Goal: Information Seeking & Learning: Learn about a topic

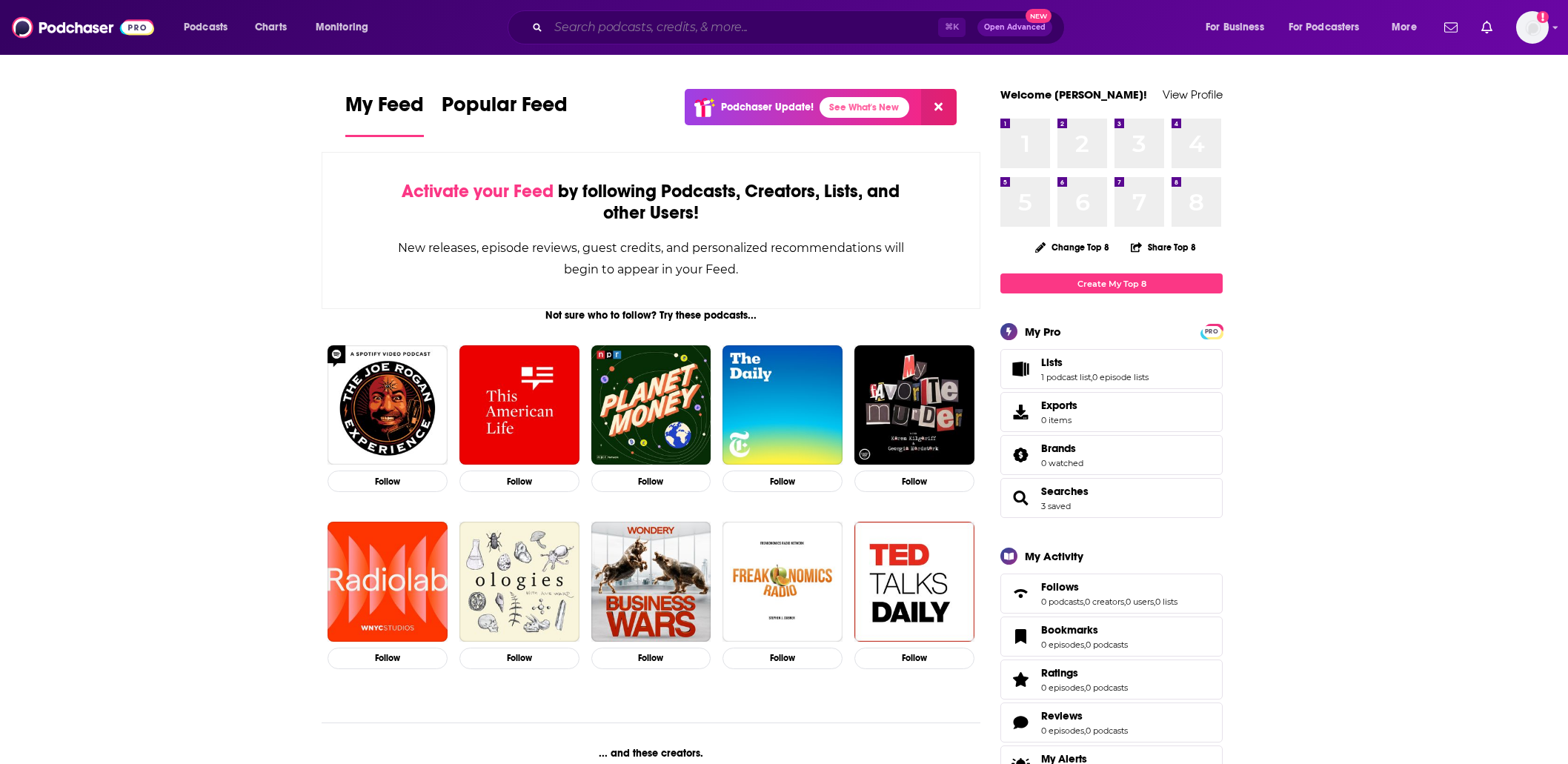
click at [738, 23] on input "Search podcasts, credits, & more..." at bounding box center [743, 27] width 390 height 24
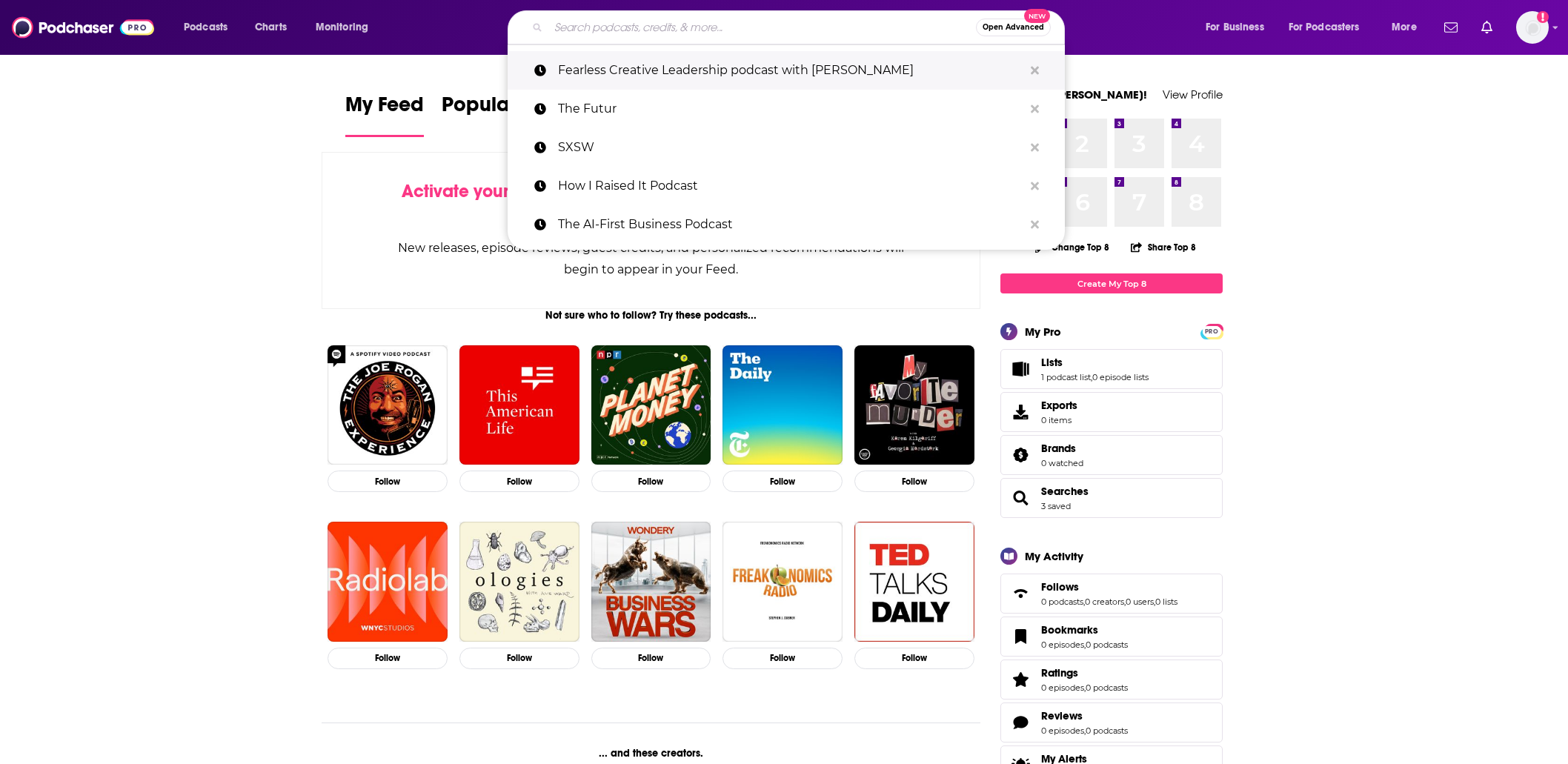
click at [733, 80] on p "Fearless Creative Leadership podcast with [PERSON_NAME]" at bounding box center [790, 70] width 465 height 39
type input "Fearless Creative Leadership podcast with [PERSON_NAME]"
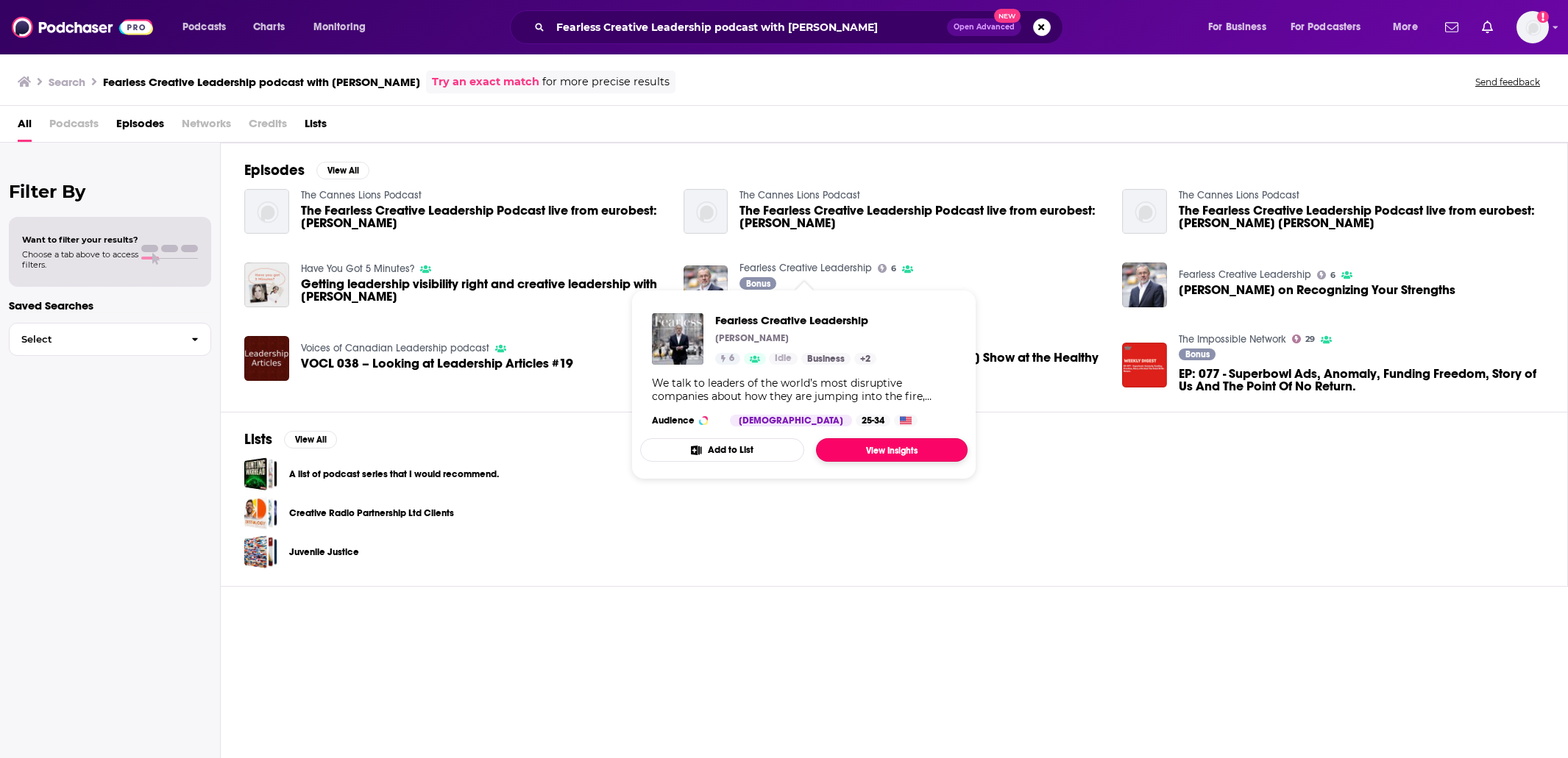
click at [846, 446] on link "View Insights" at bounding box center [891, 449] width 151 height 23
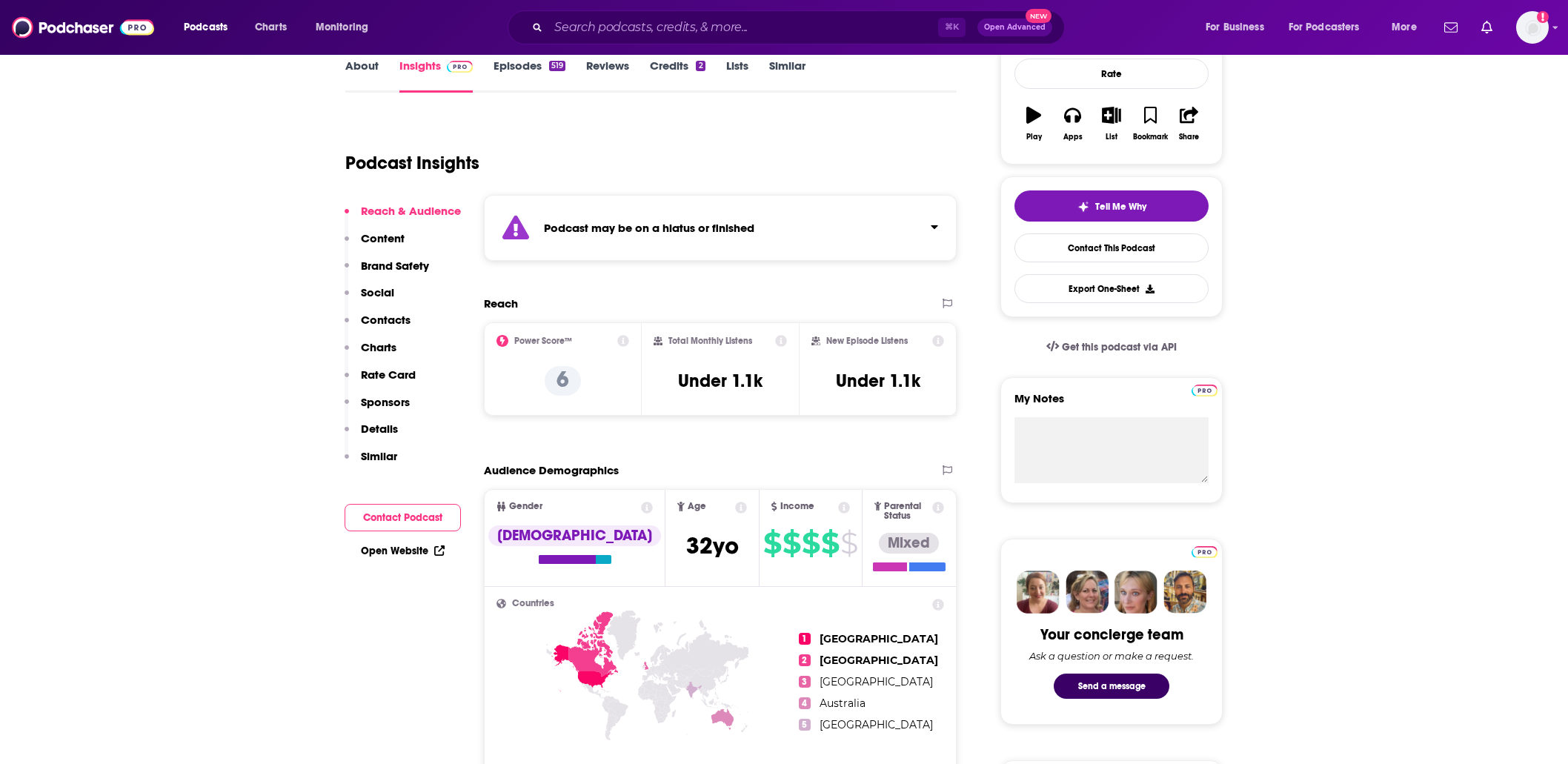
scroll to position [232, 0]
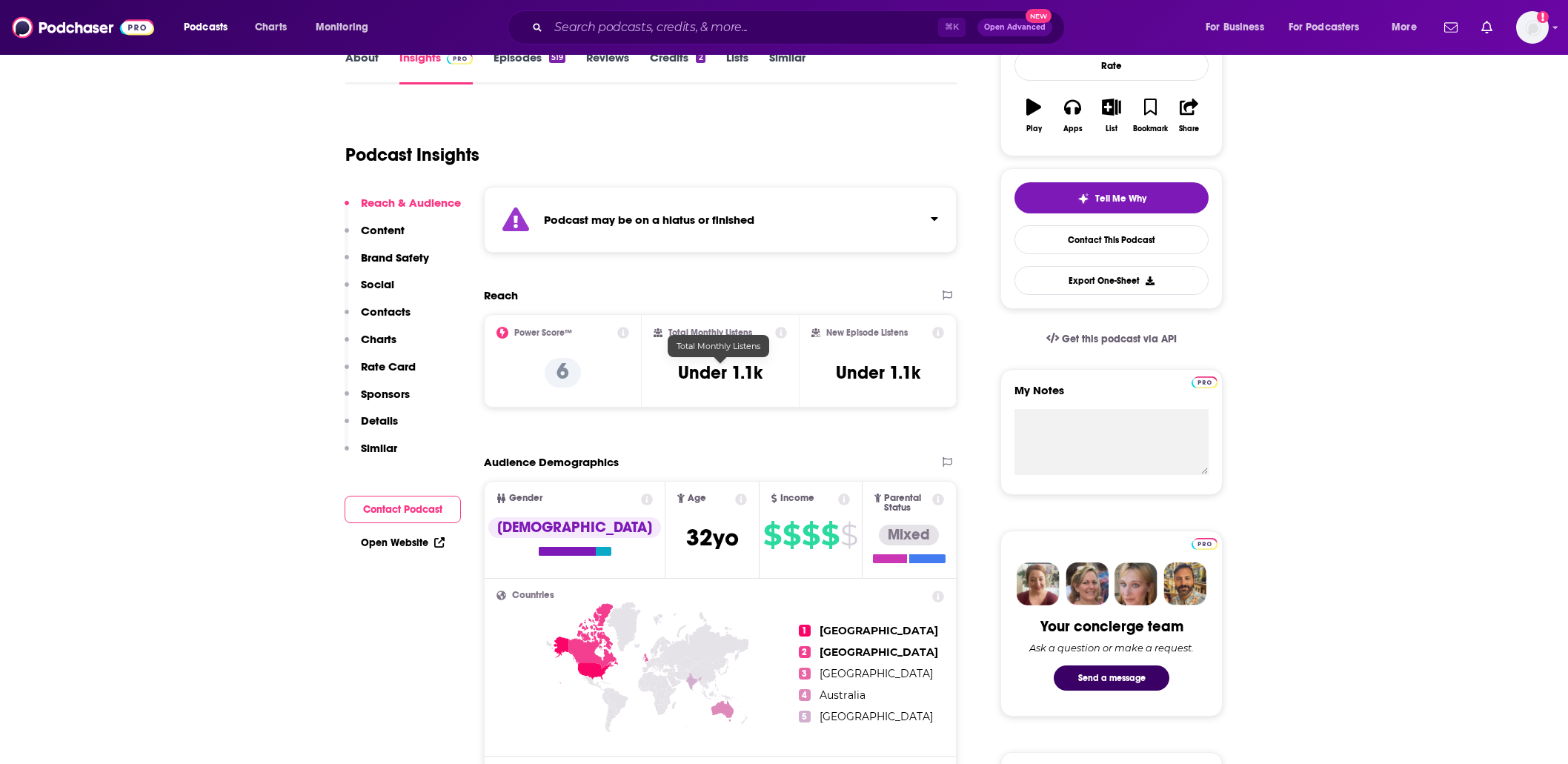
click at [709, 372] on h3 "Under 1.1k" at bounding box center [720, 372] width 84 height 22
click at [708, 371] on h3 "Under 1.1k" at bounding box center [720, 372] width 84 height 22
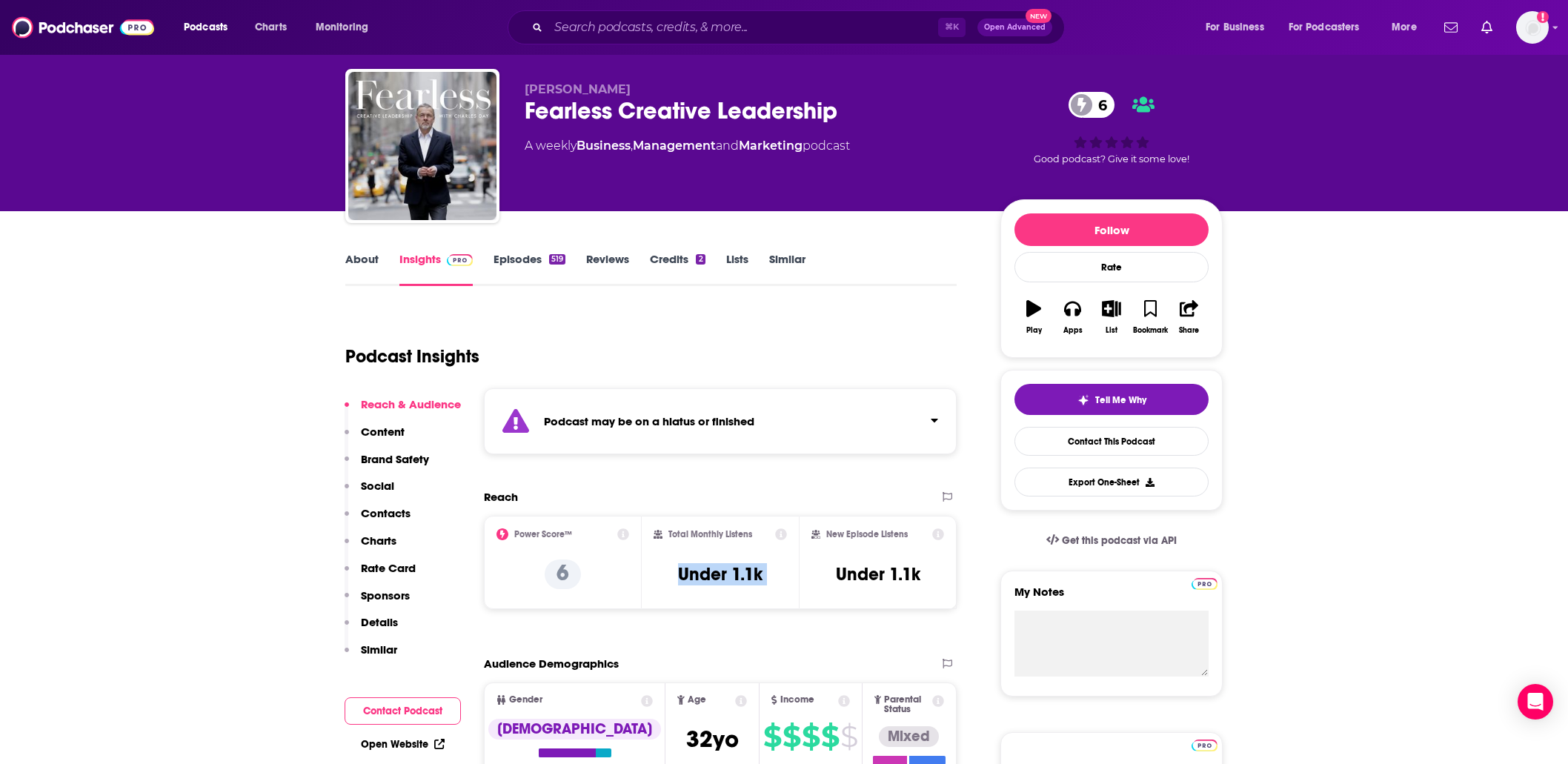
scroll to position [0, 0]
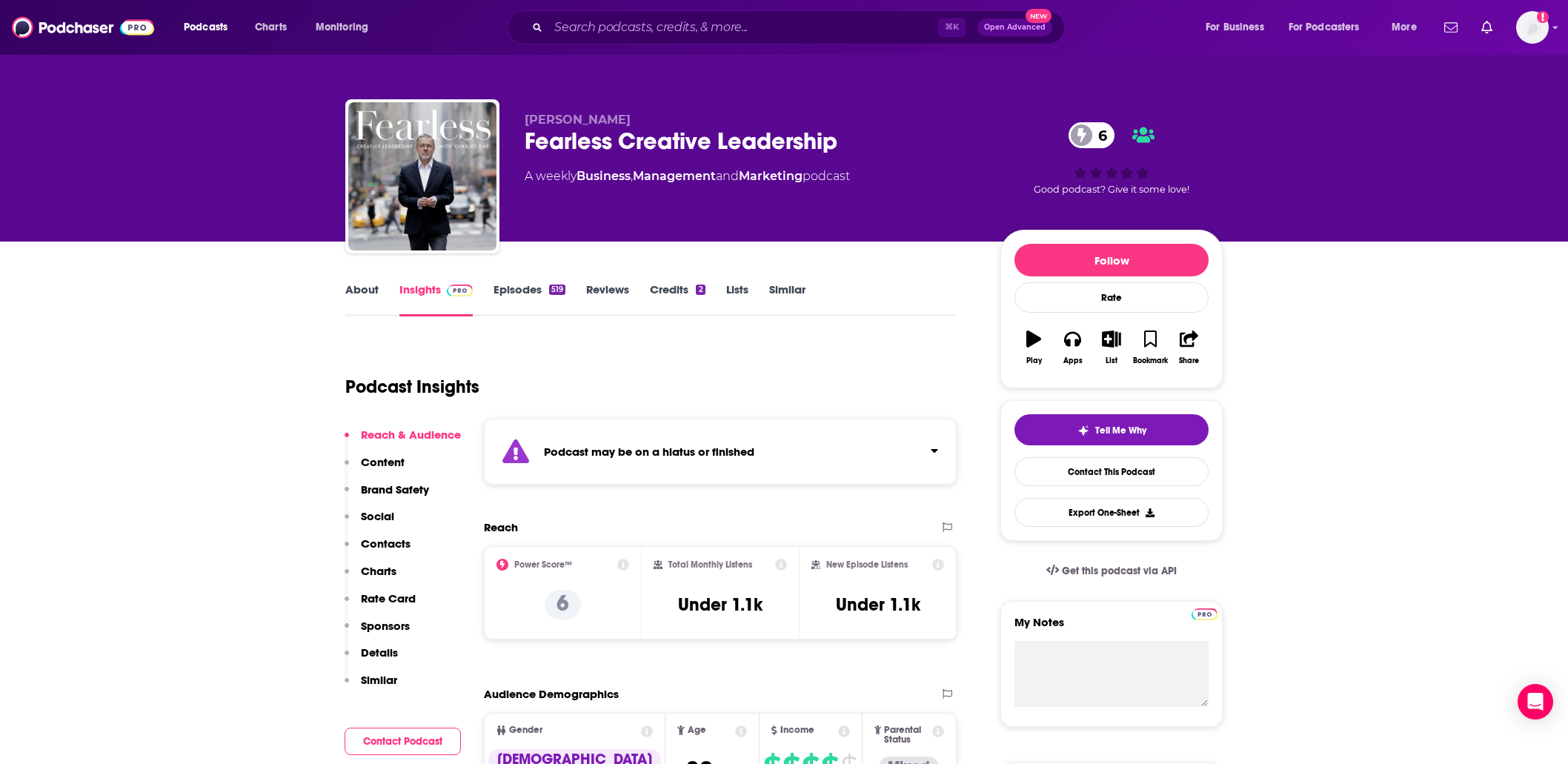
click at [634, 140] on div "Fearless Creative Leadership 6" at bounding box center [751, 141] width 452 height 29
copy div "Fearless Creative Leadership 6"
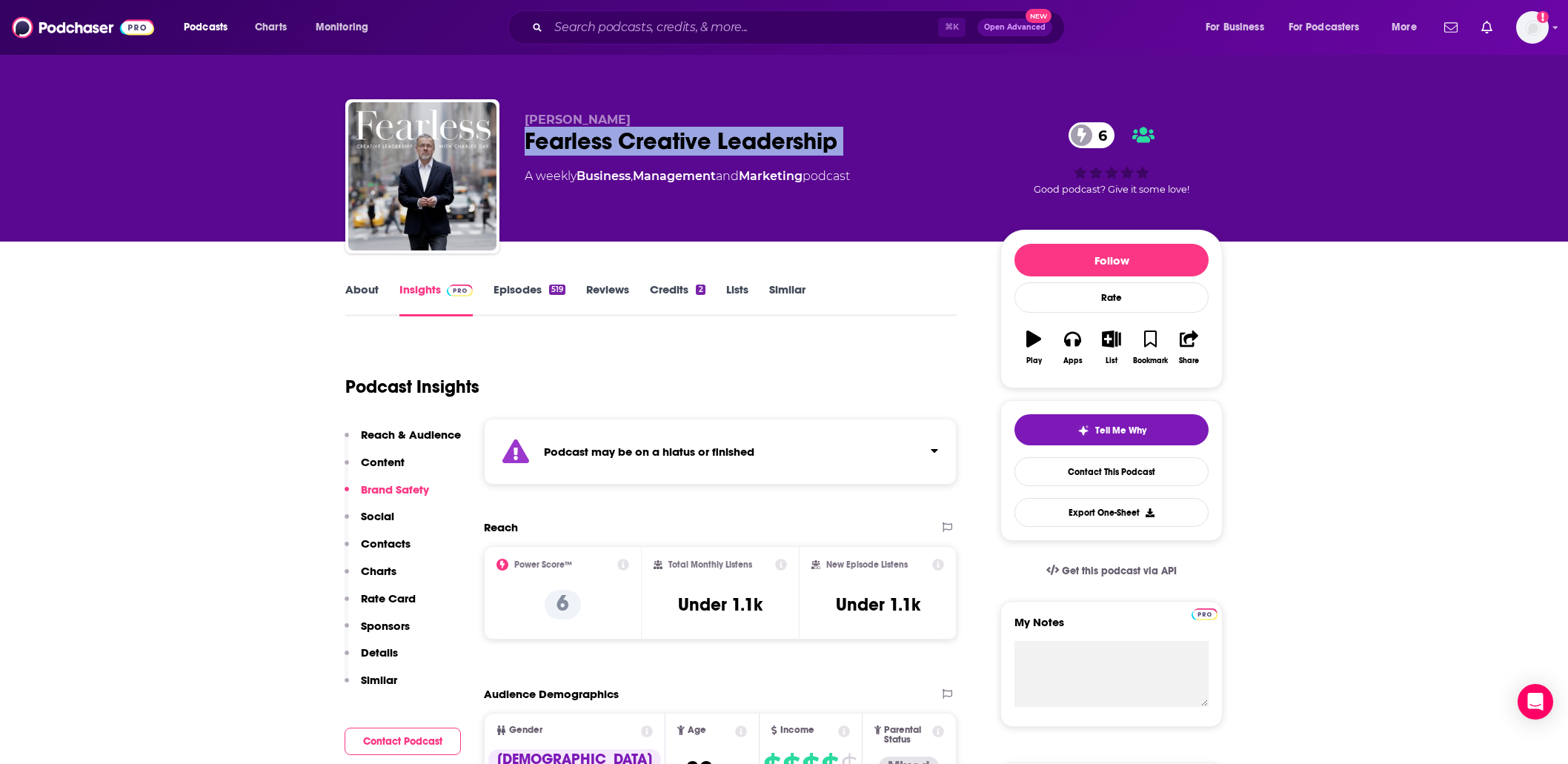
click at [507, 305] on link "Episodes 519" at bounding box center [529, 299] width 72 height 34
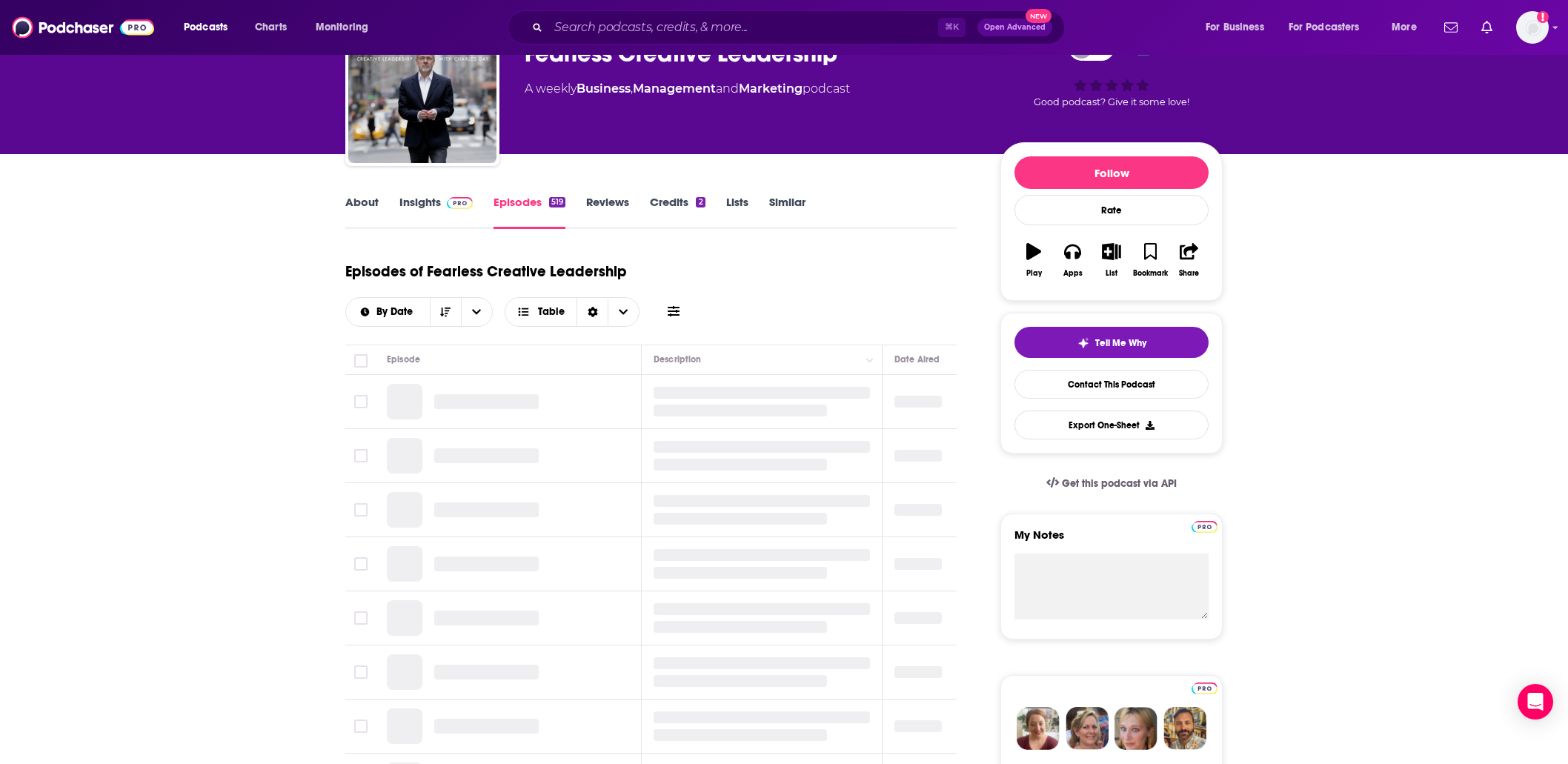
scroll to position [134, 0]
